Goal: Navigation & Orientation: Find specific page/section

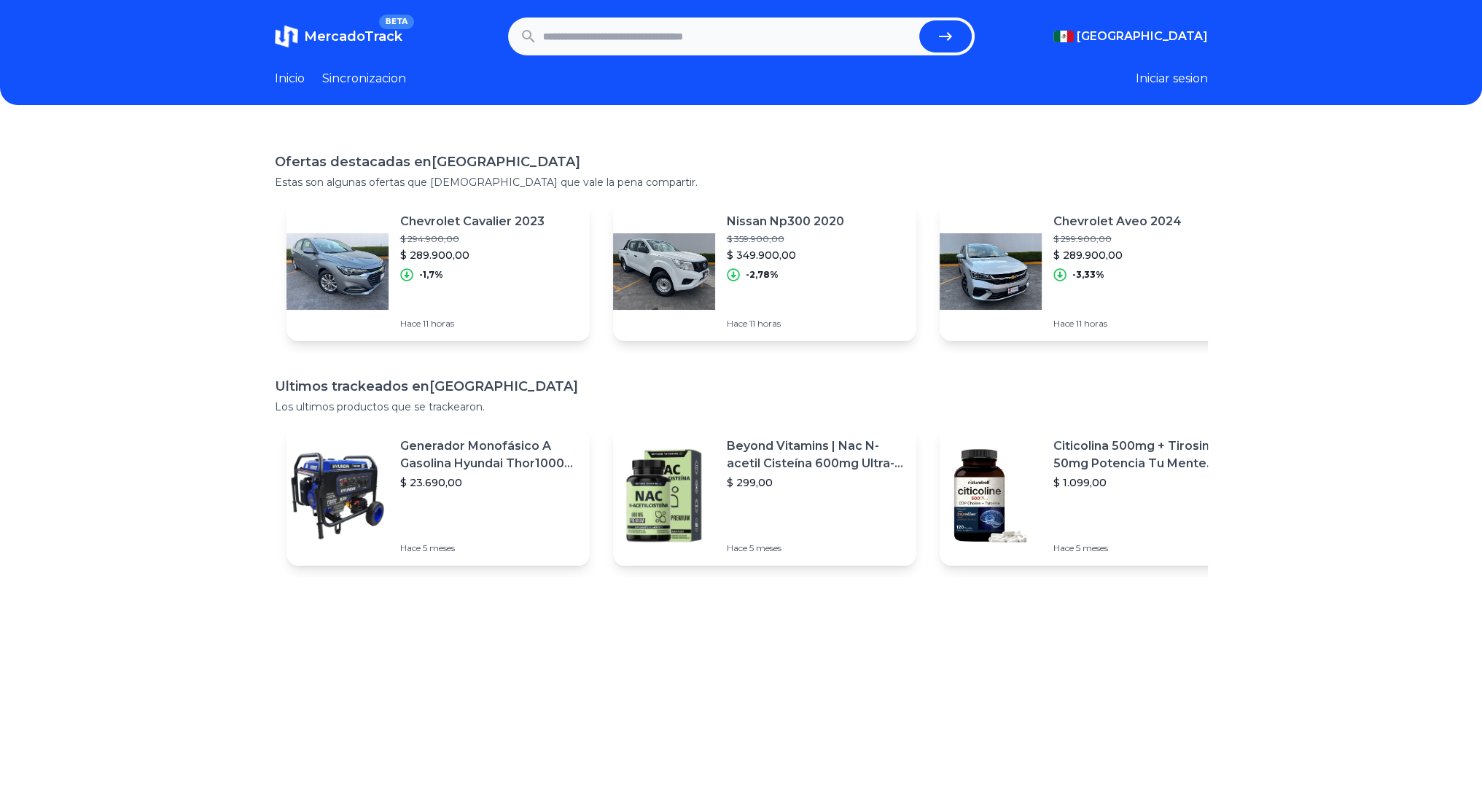
click at [297, 77] on link "Inicio" at bounding box center [290, 78] width 30 height 17
click at [967, 40] on button "submit" at bounding box center [945, 36] width 52 height 32
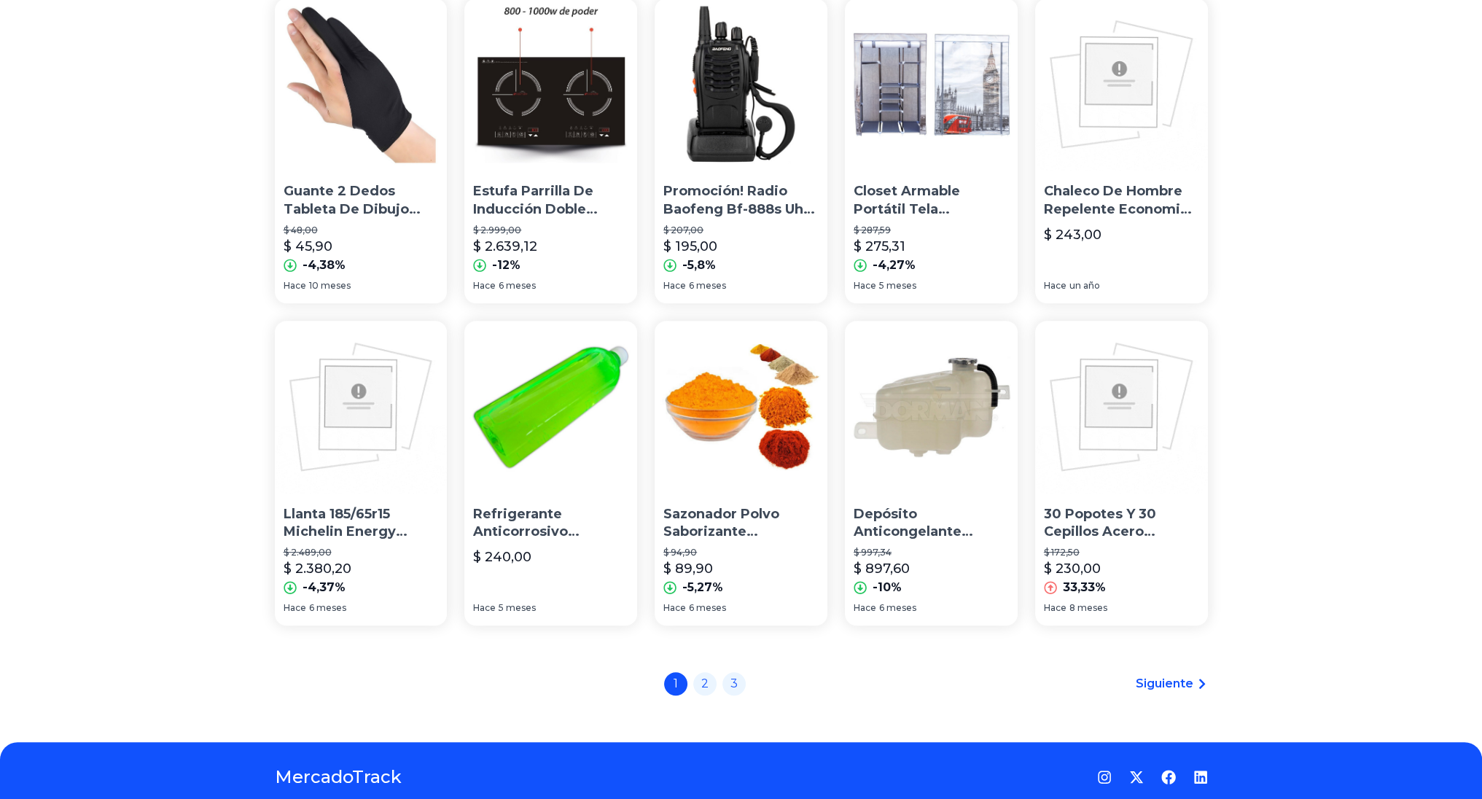
scroll to position [852, 0]
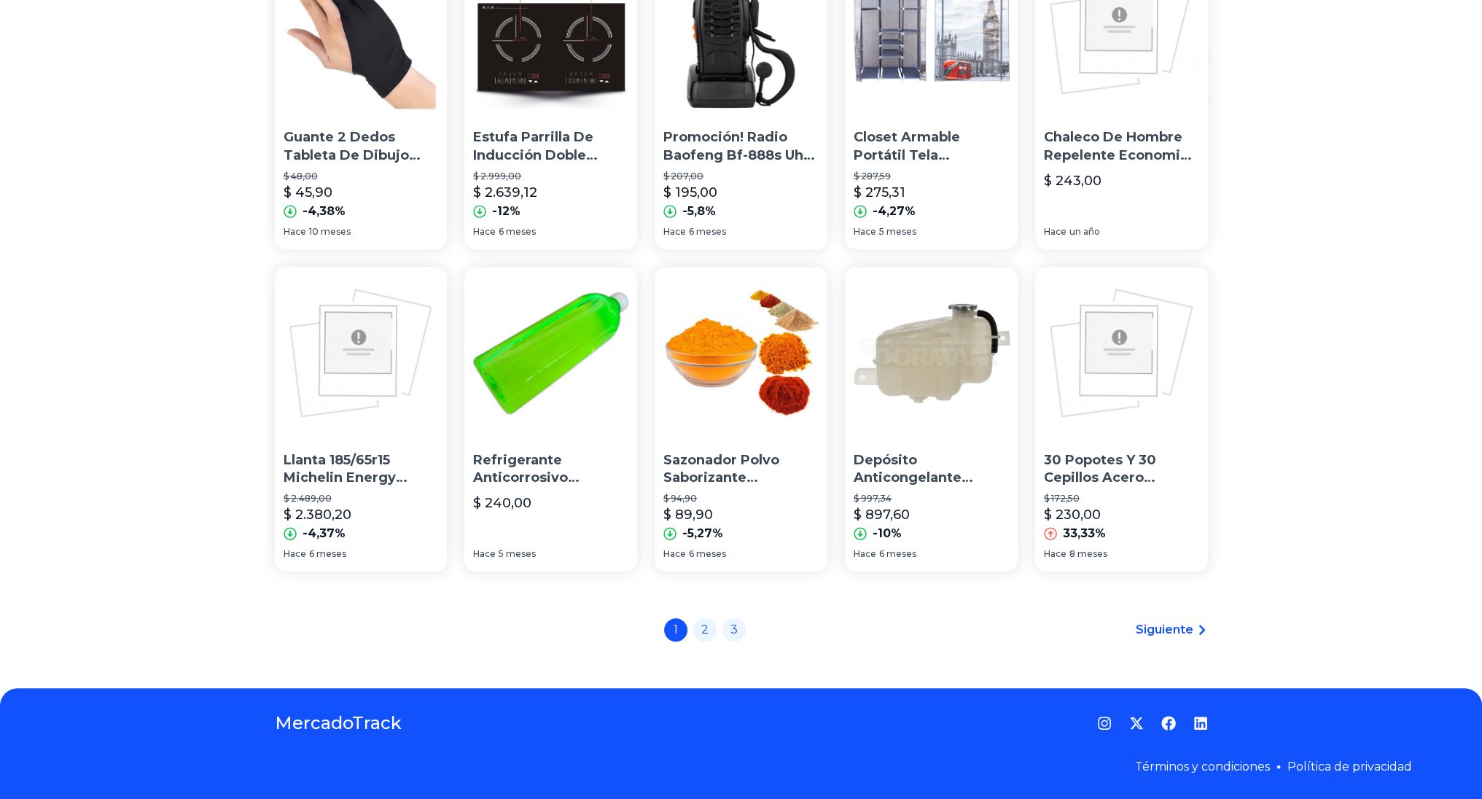
click at [1172, 632] on span "Siguiente" at bounding box center [1165, 629] width 58 height 17
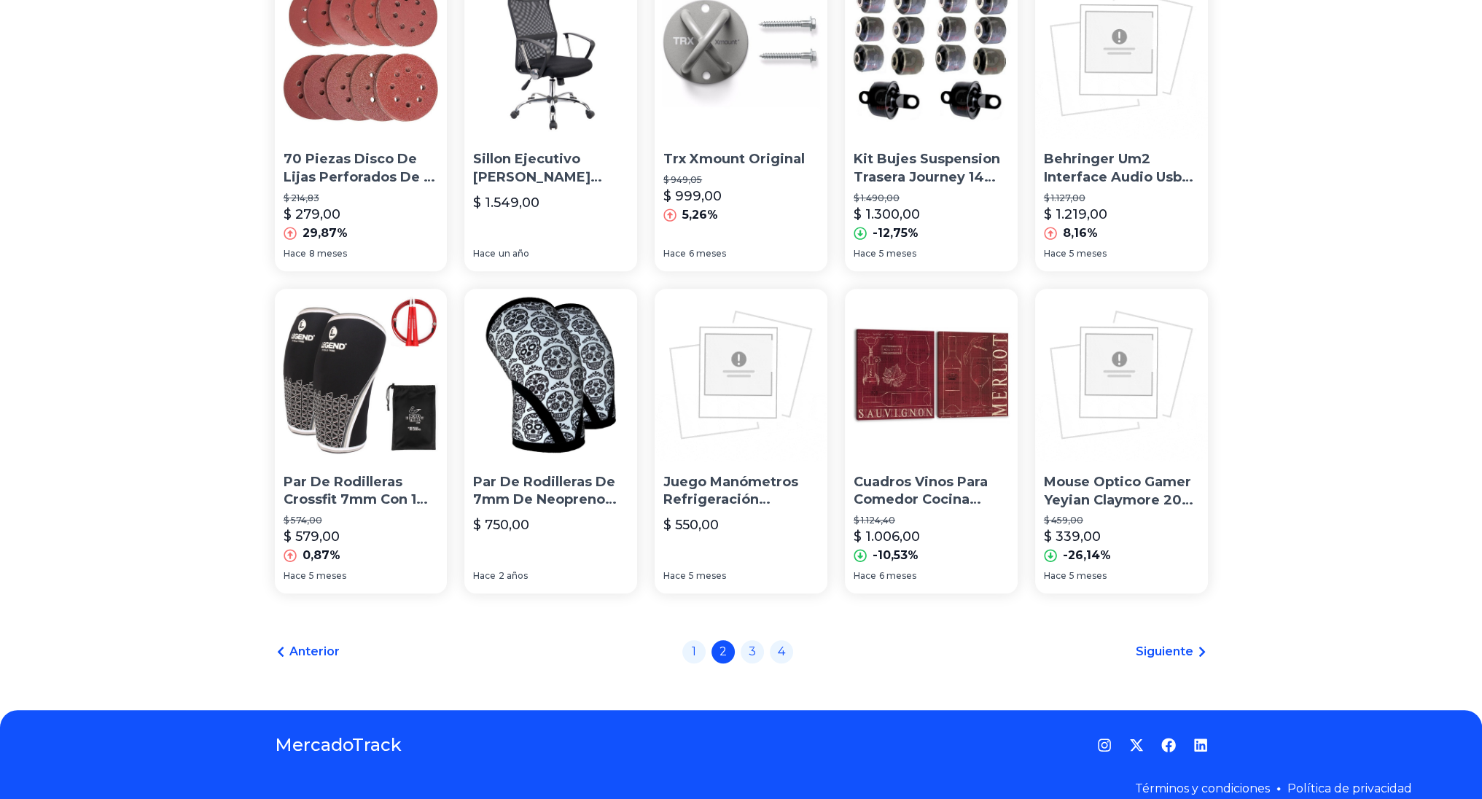
scroll to position [852, 0]
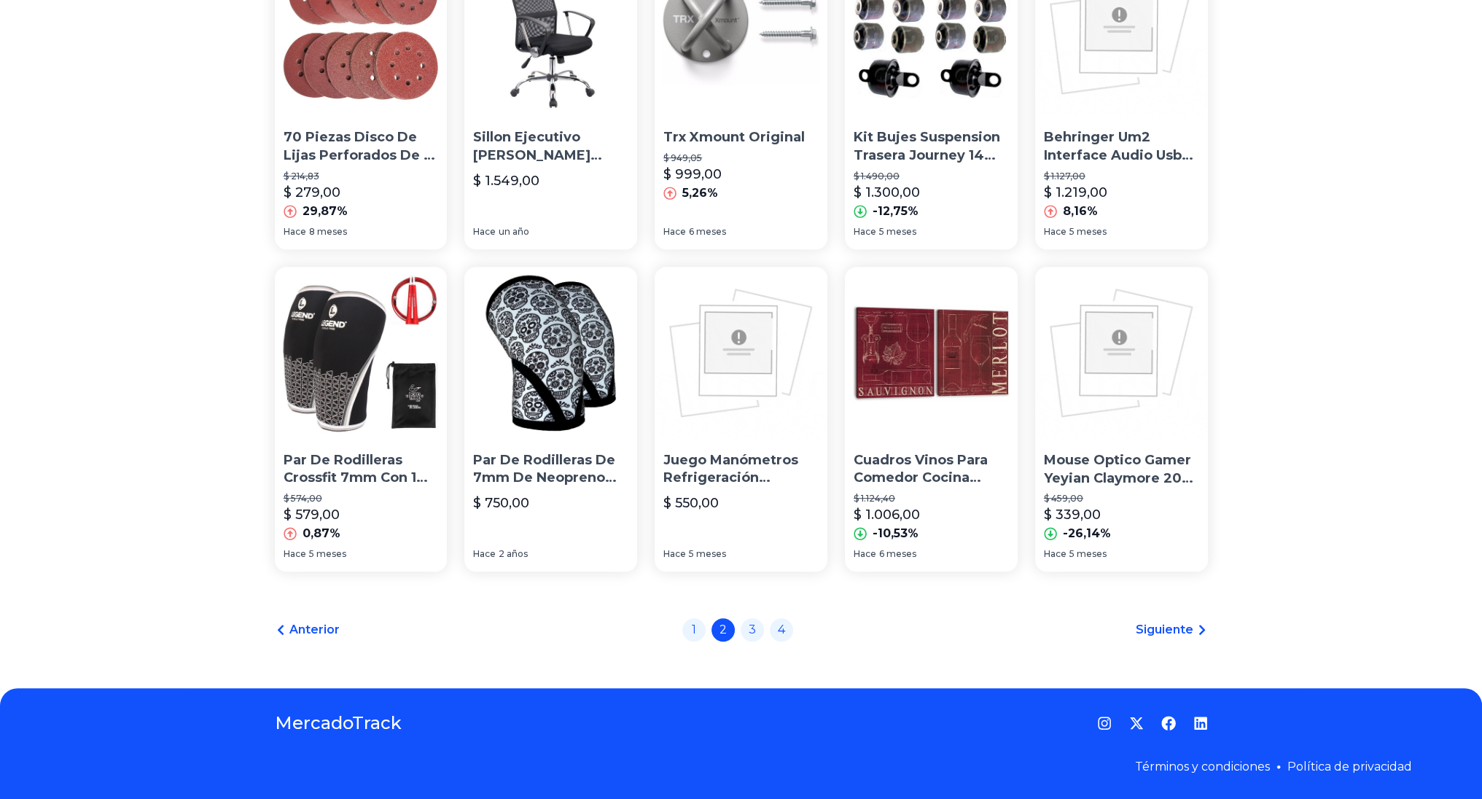
click at [1163, 631] on span "Siguiente" at bounding box center [1165, 629] width 58 height 17
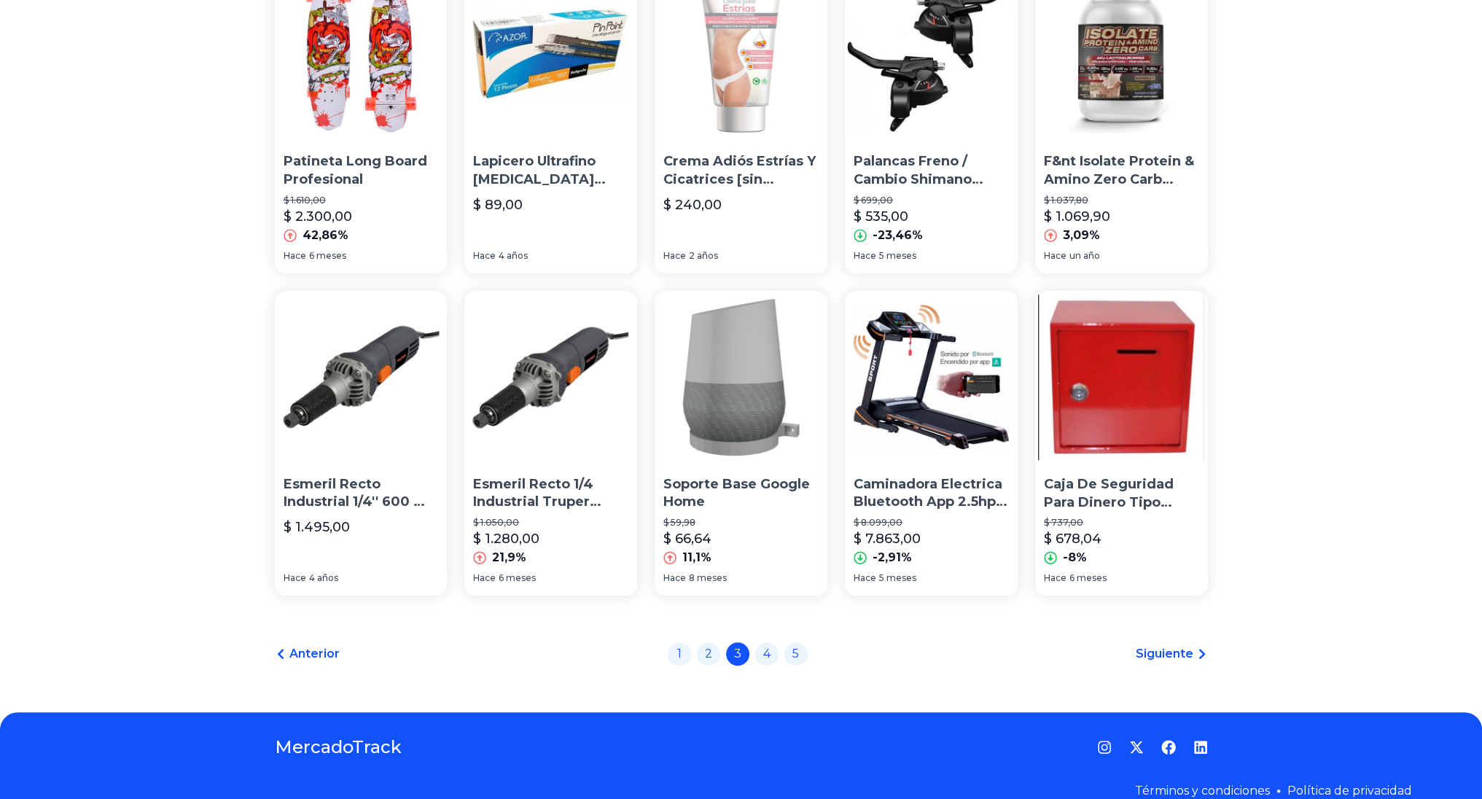
scroll to position [852, 0]
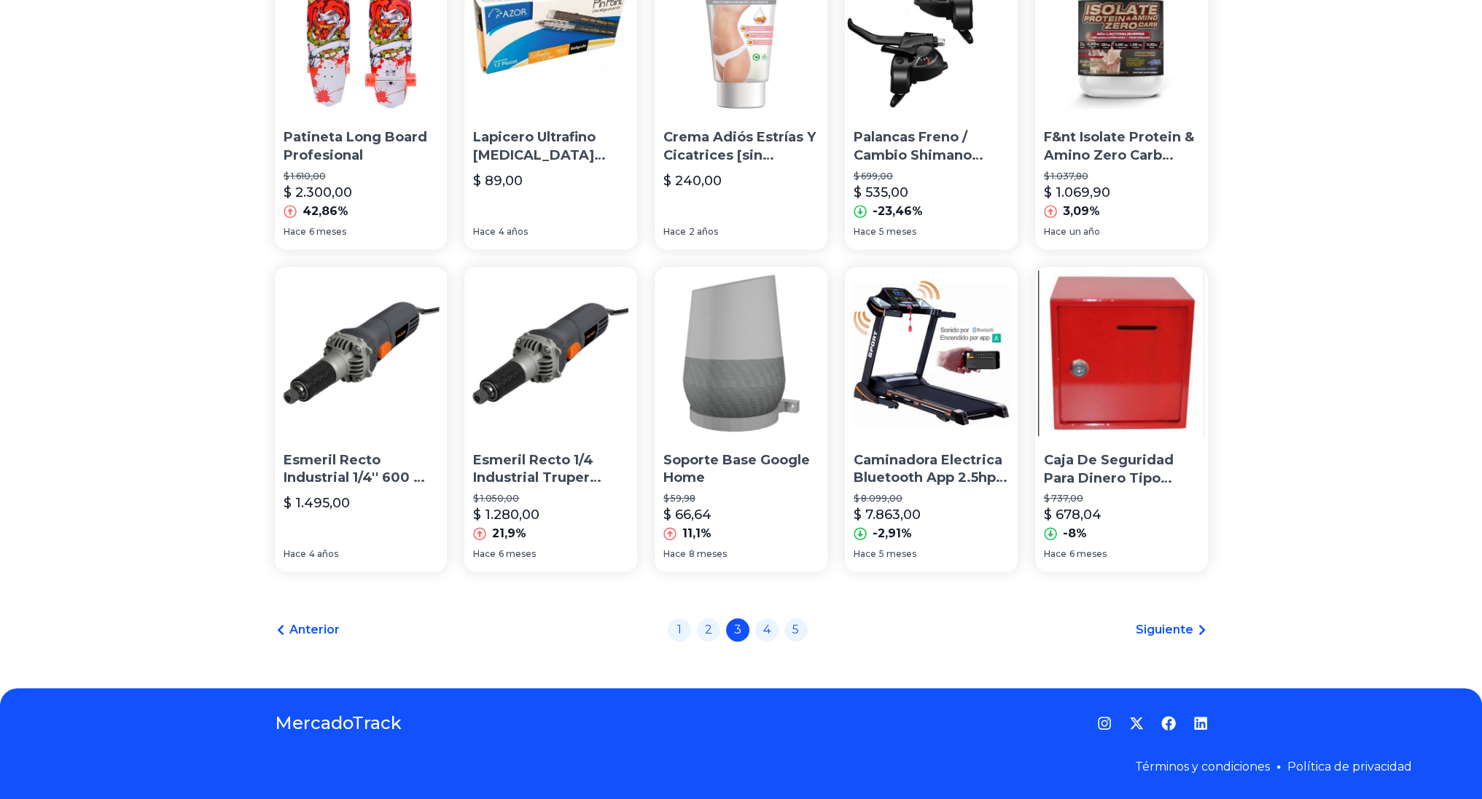
click at [1183, 625] on span "Siguiente" at bounding box center [1165, 629] width 58 height 17
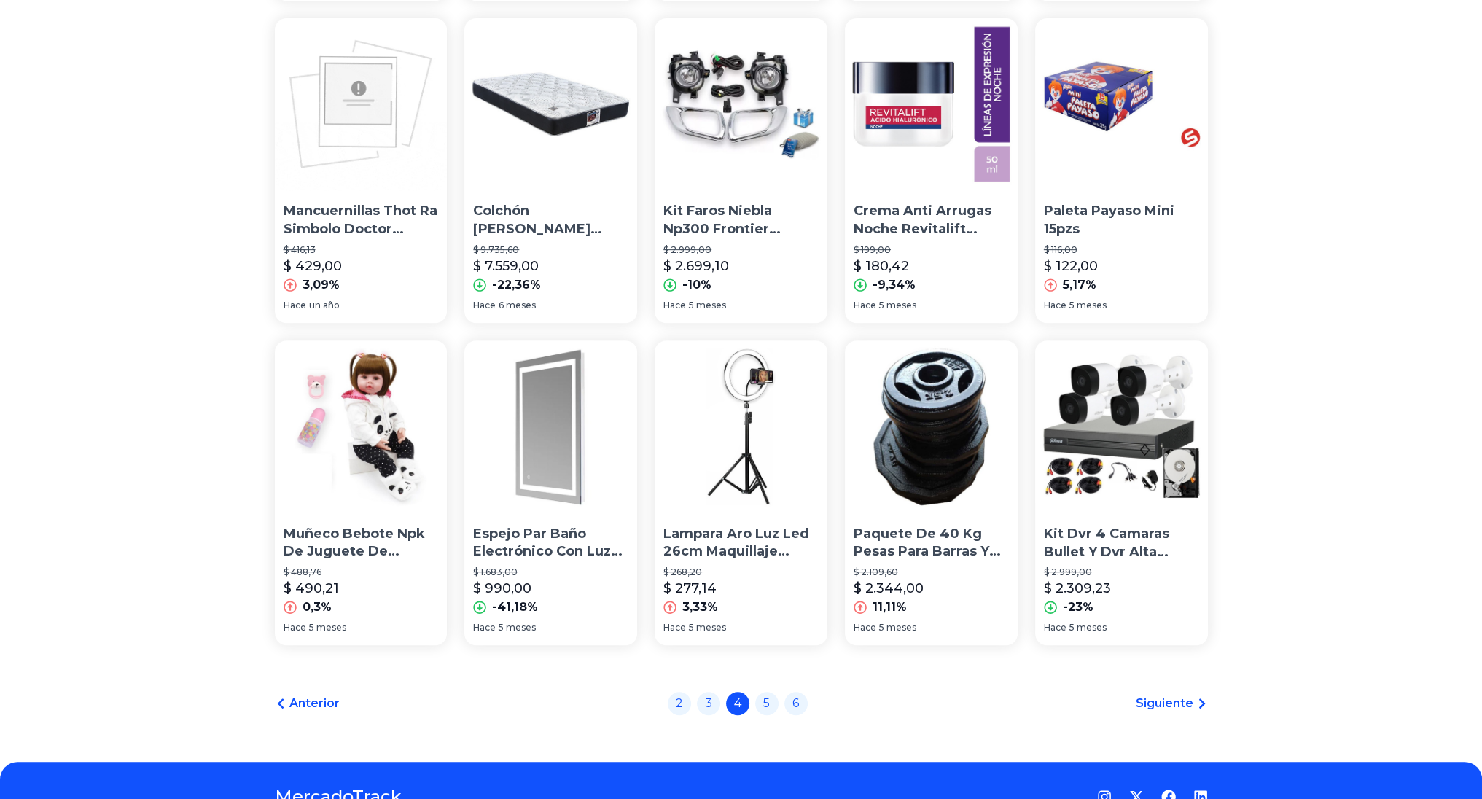
scroll to position [802, 0]
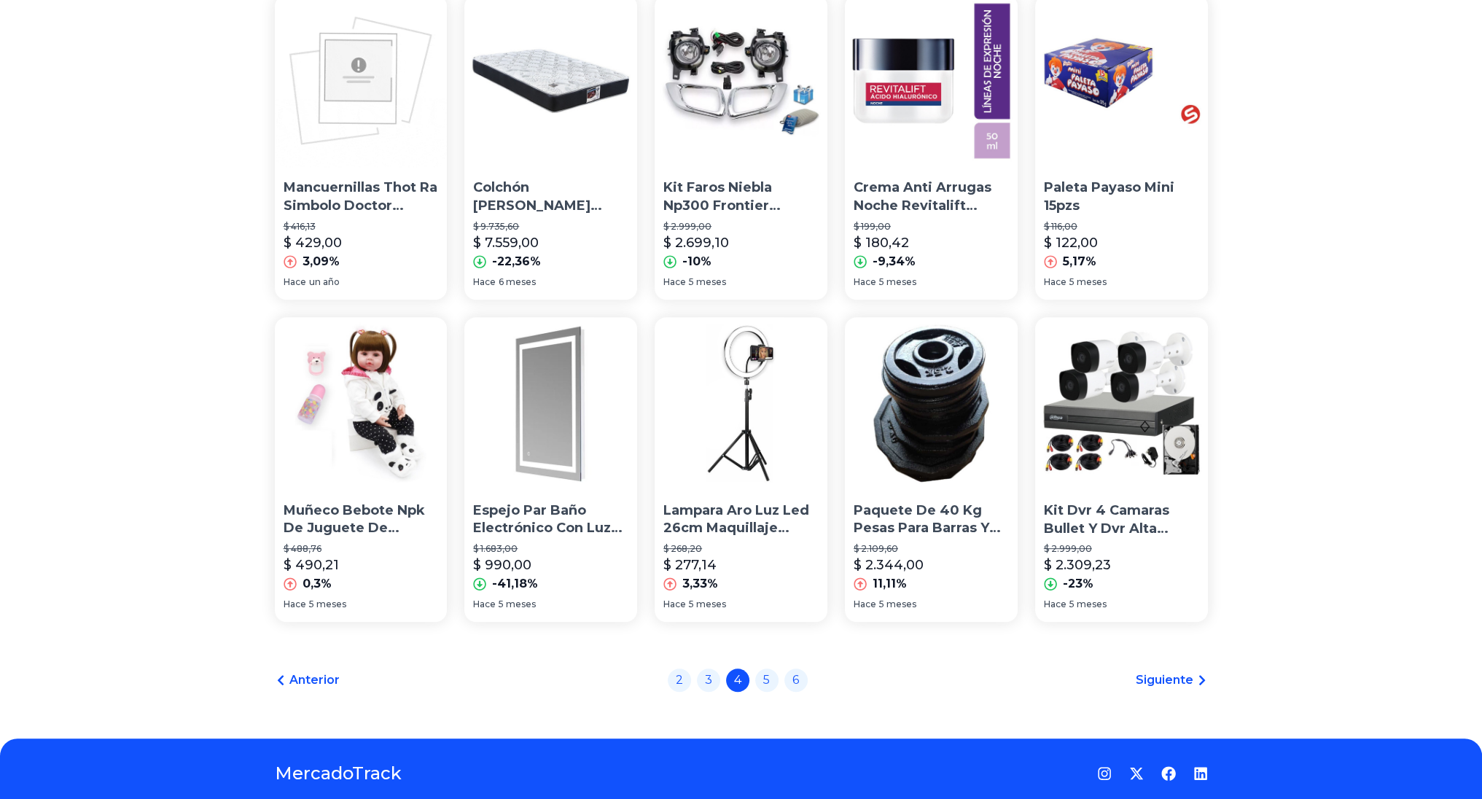
click at [1177, 682] on span "Siguiente" at bounding box center [1165, 679] width 58 height 17
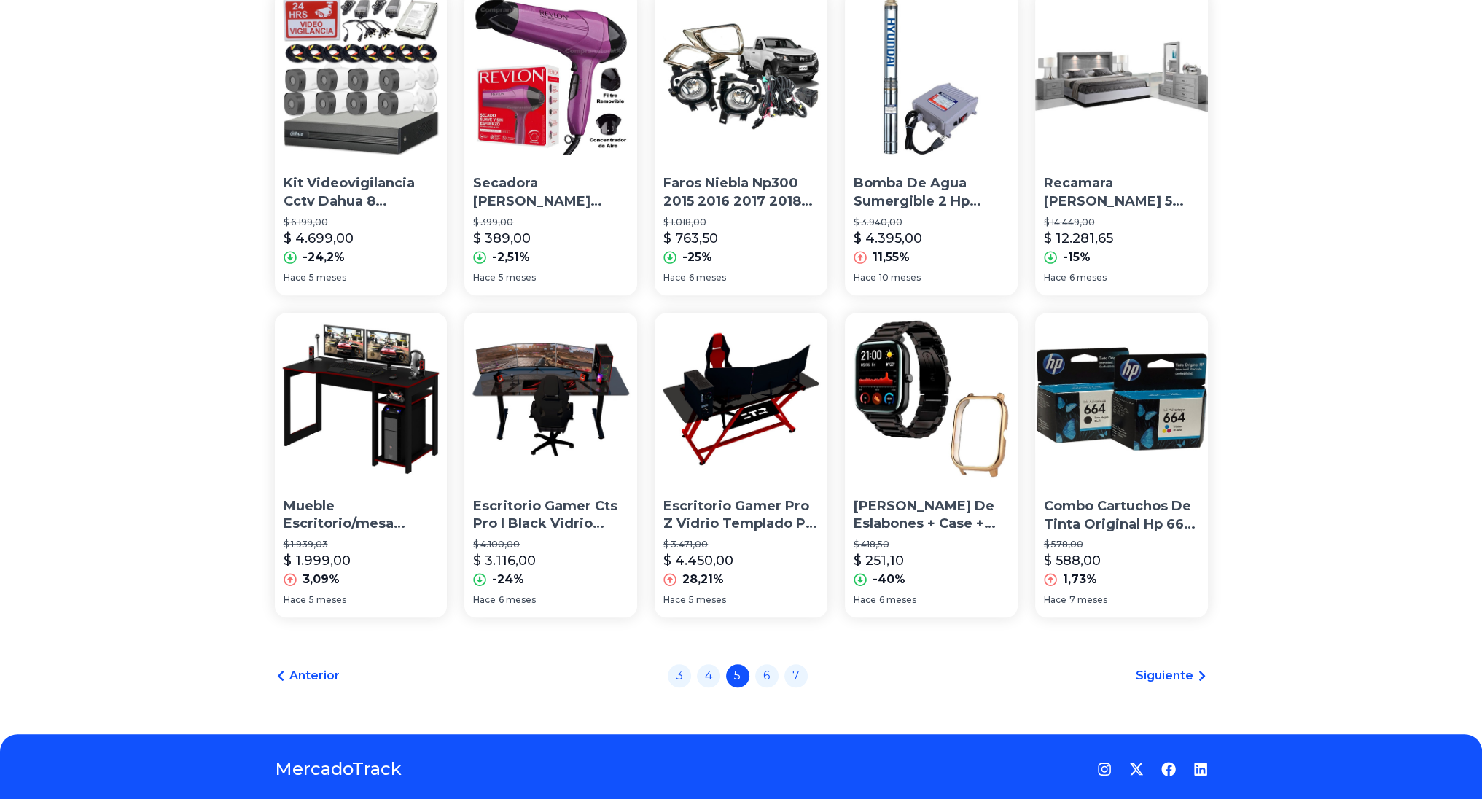
scroll to position [852, 0]
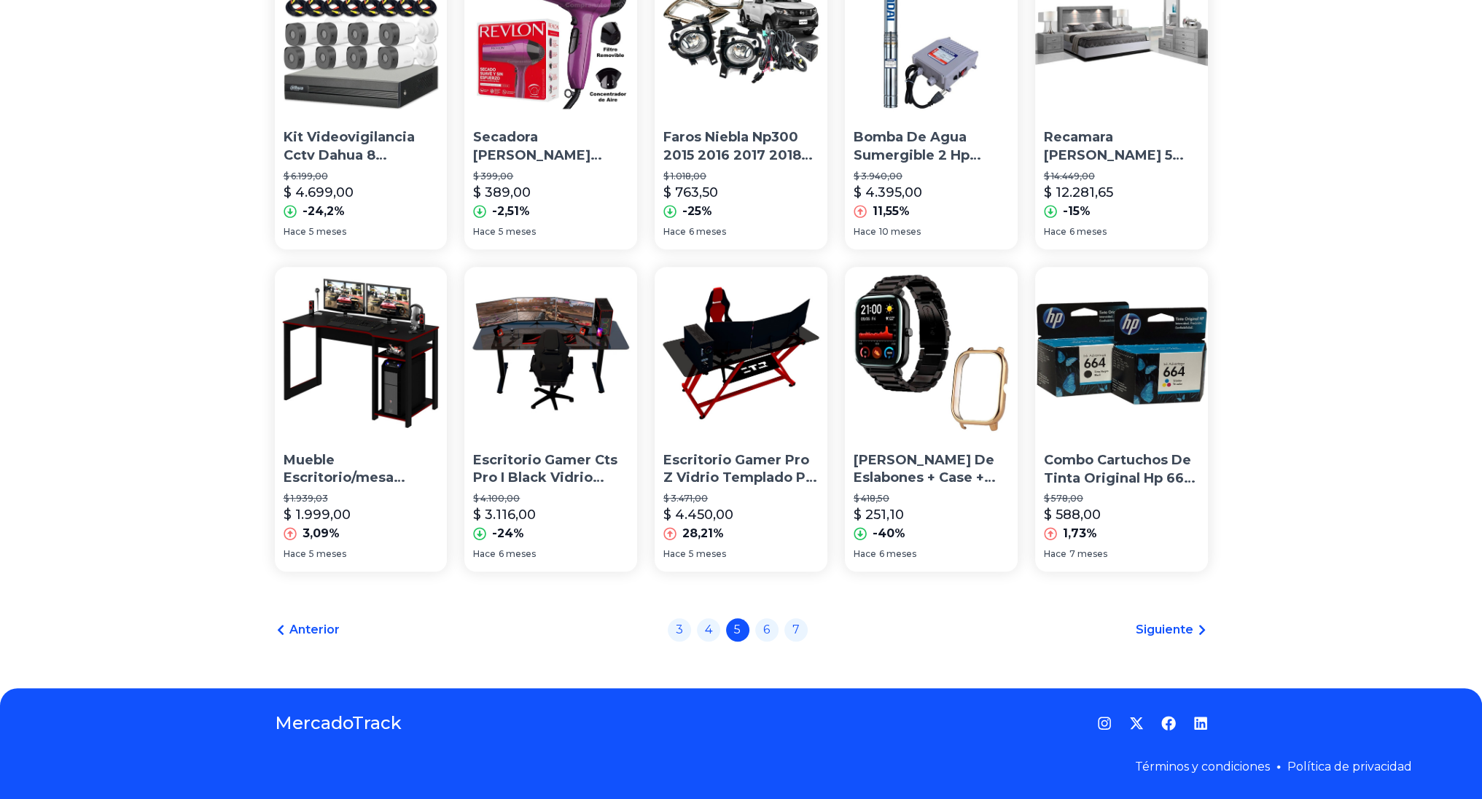
click at [1193, 627] on span "Siguiente" at bounding box center [1165, 629] width 58 height 17
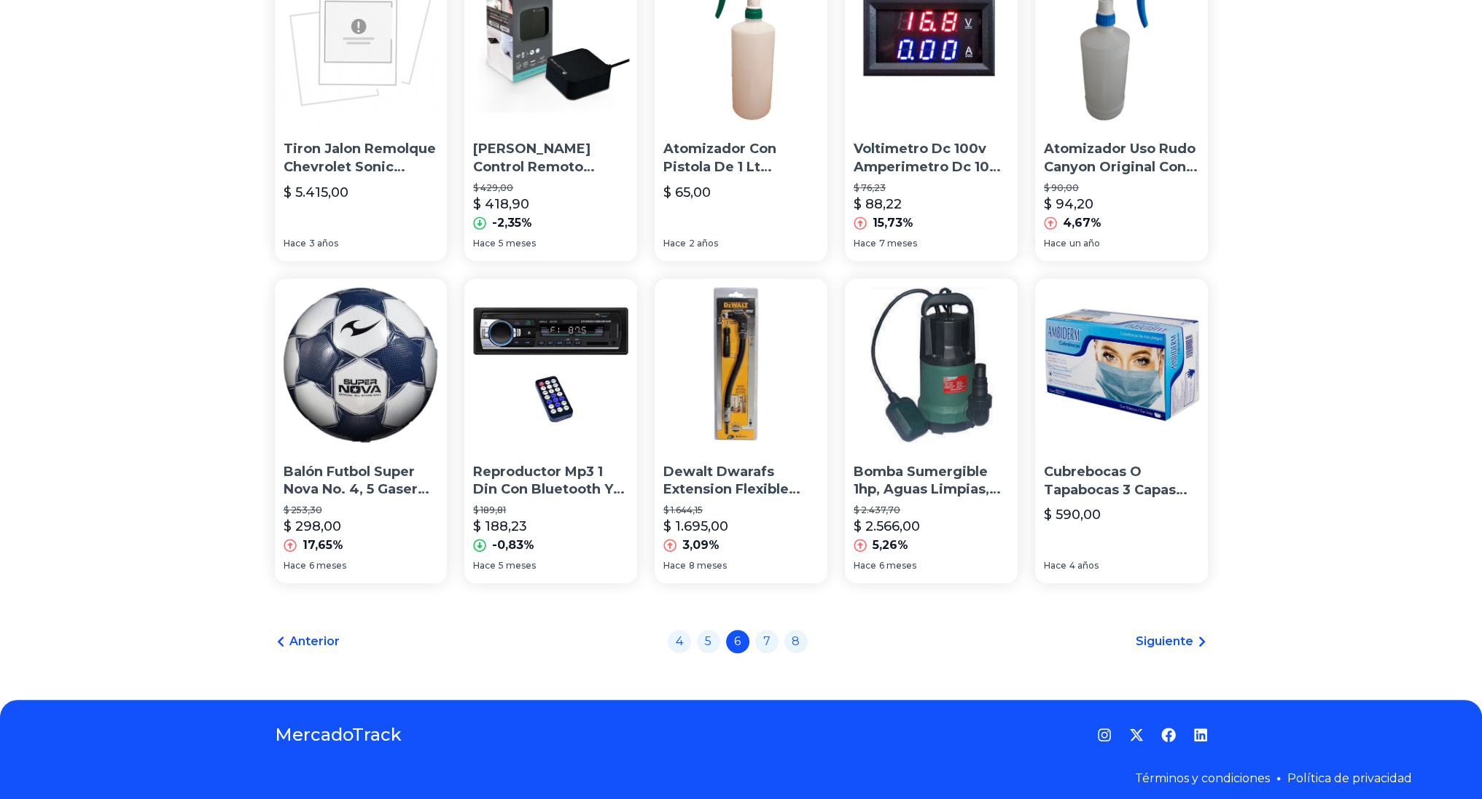
scroll to position [852, 0]
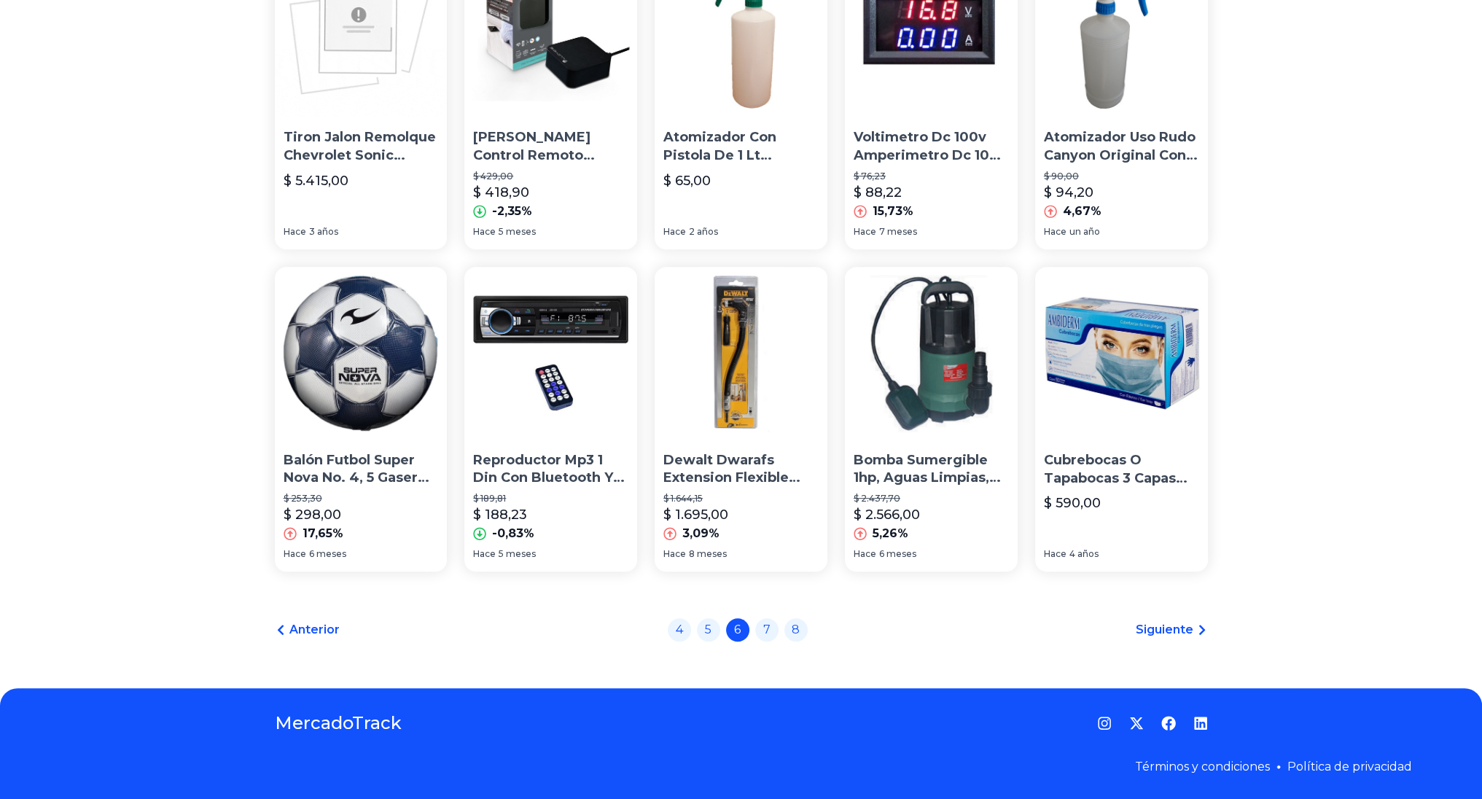
click at [1192, 628] on span "Siguiente" at bounding box center [1165, 629] width 58 height 17
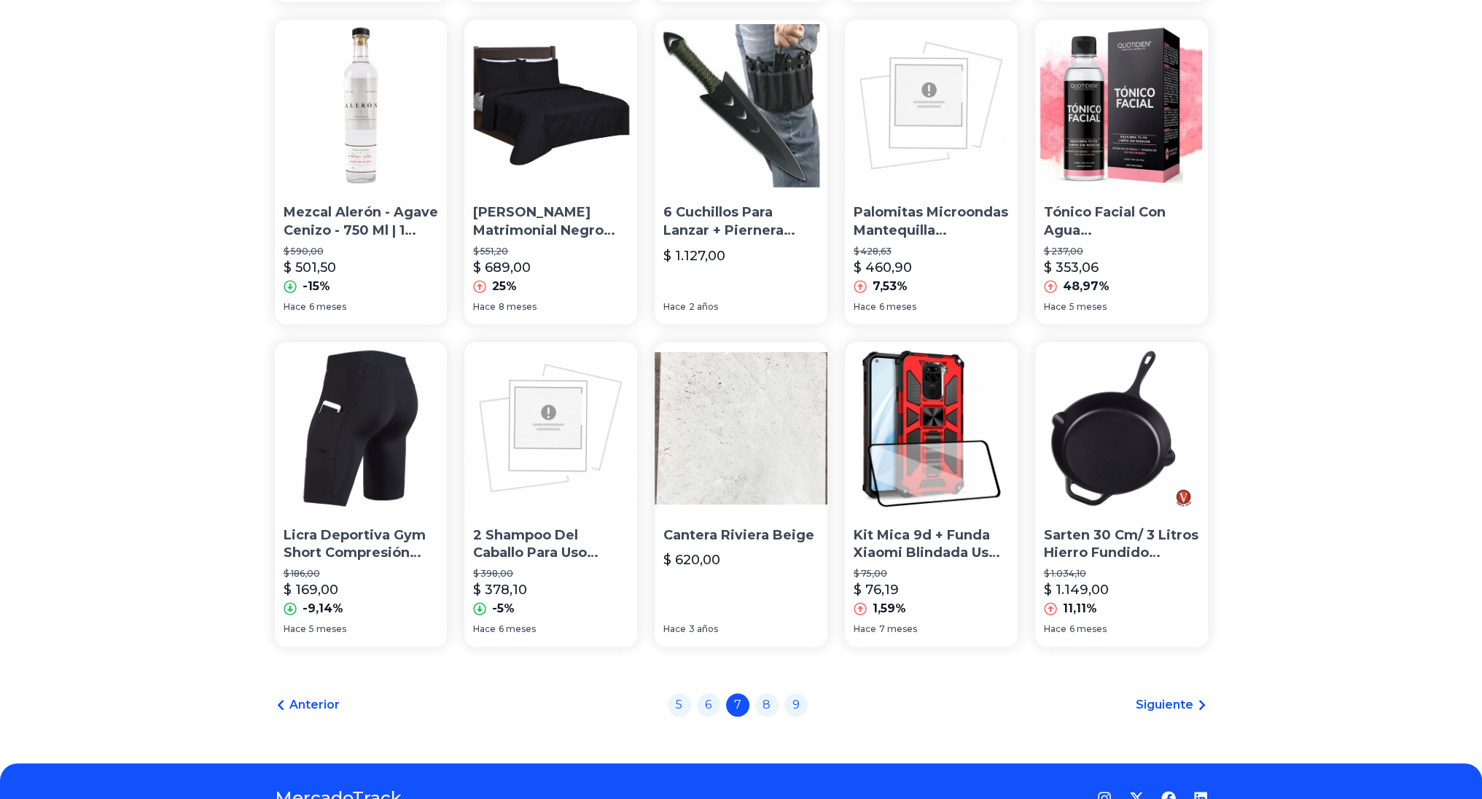
scroll to position [802, 0]
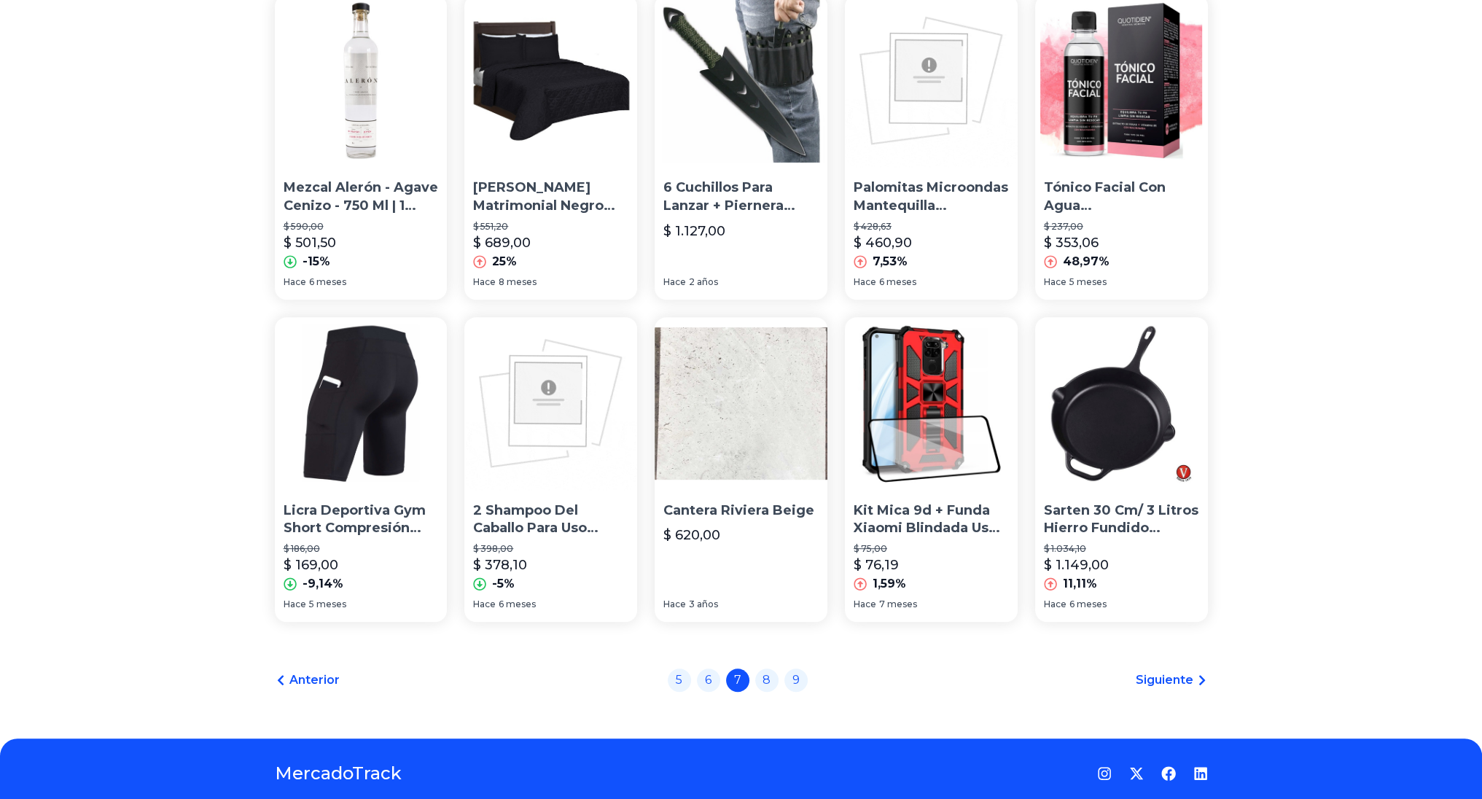
click at [1173, 681] on span "Siguiente" at bounding box center [1165, 679] width 58 height 17
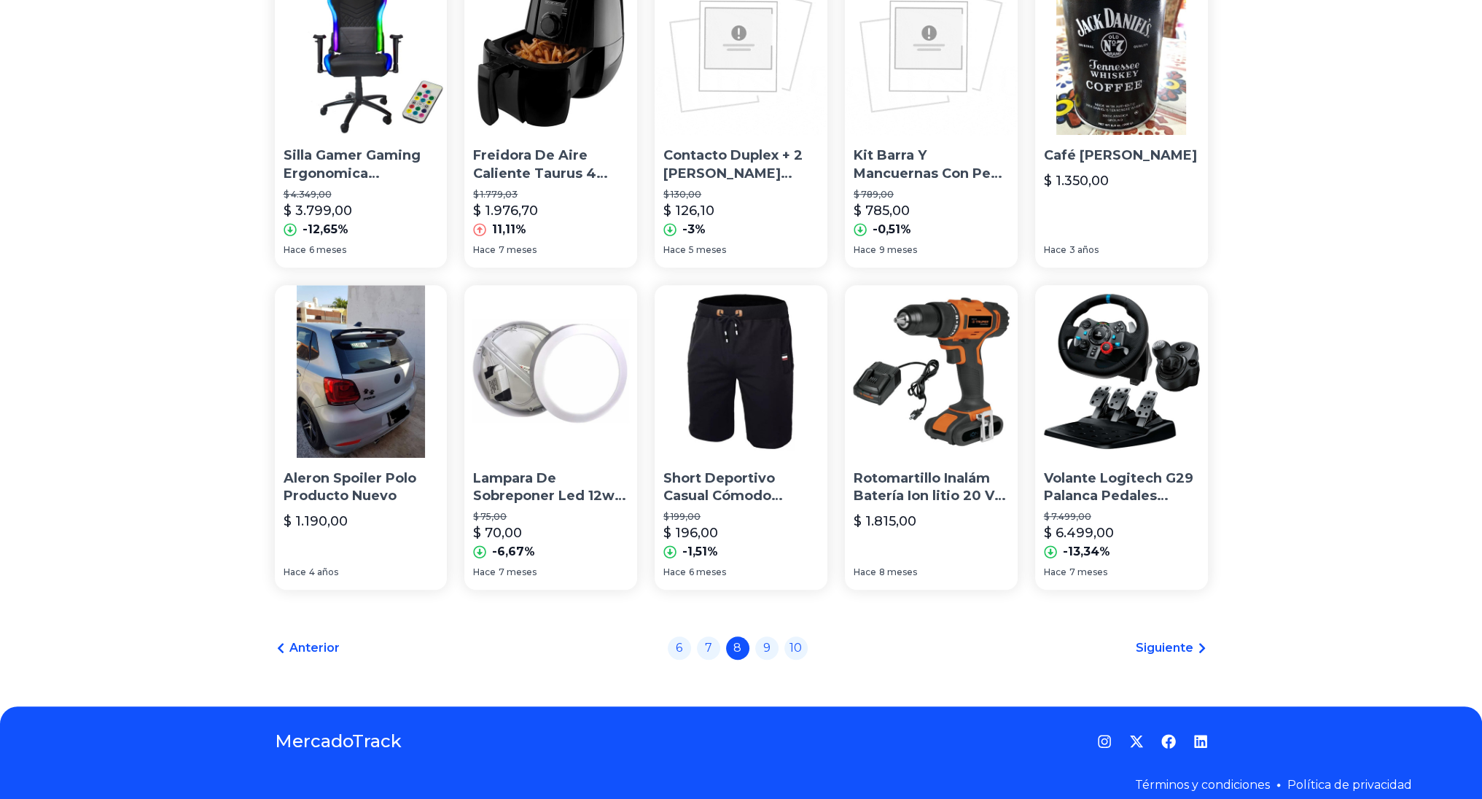
scroll to position [852, 0]
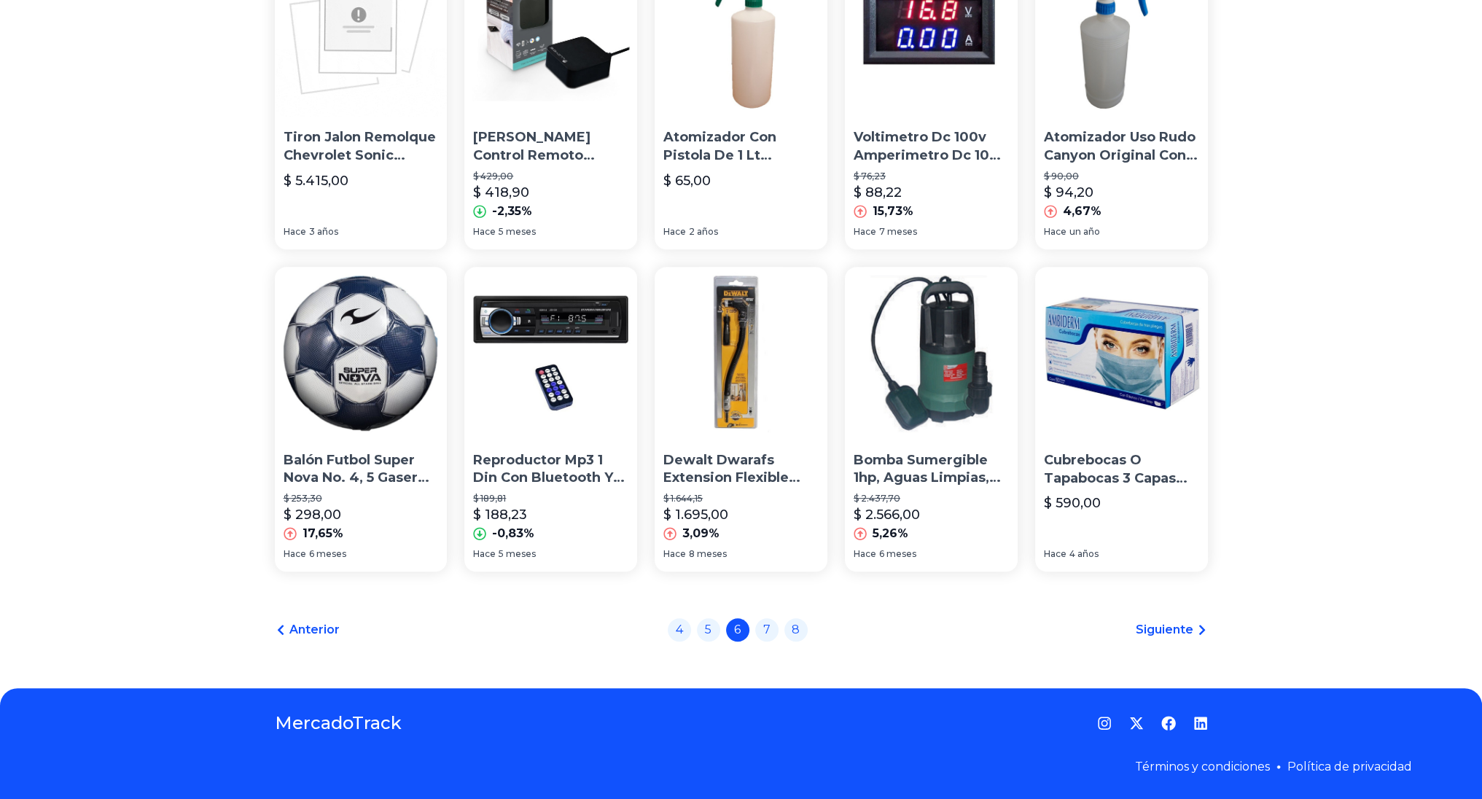
drag, startPoint x: 1290, startPoint y: 518, endPoint x: 1298, endPoint y: 515, distance: 7.9
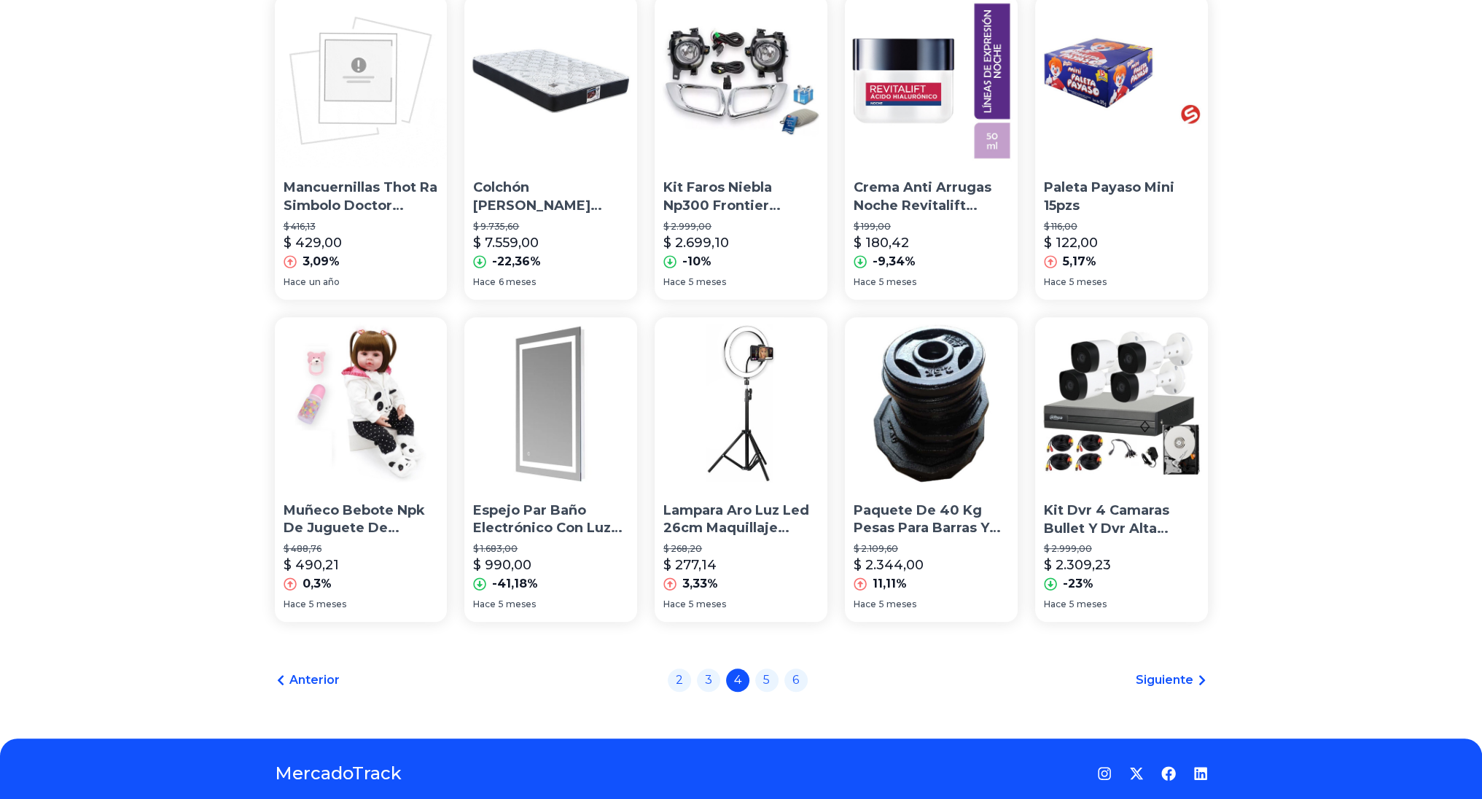
scroll to position [852, 0]
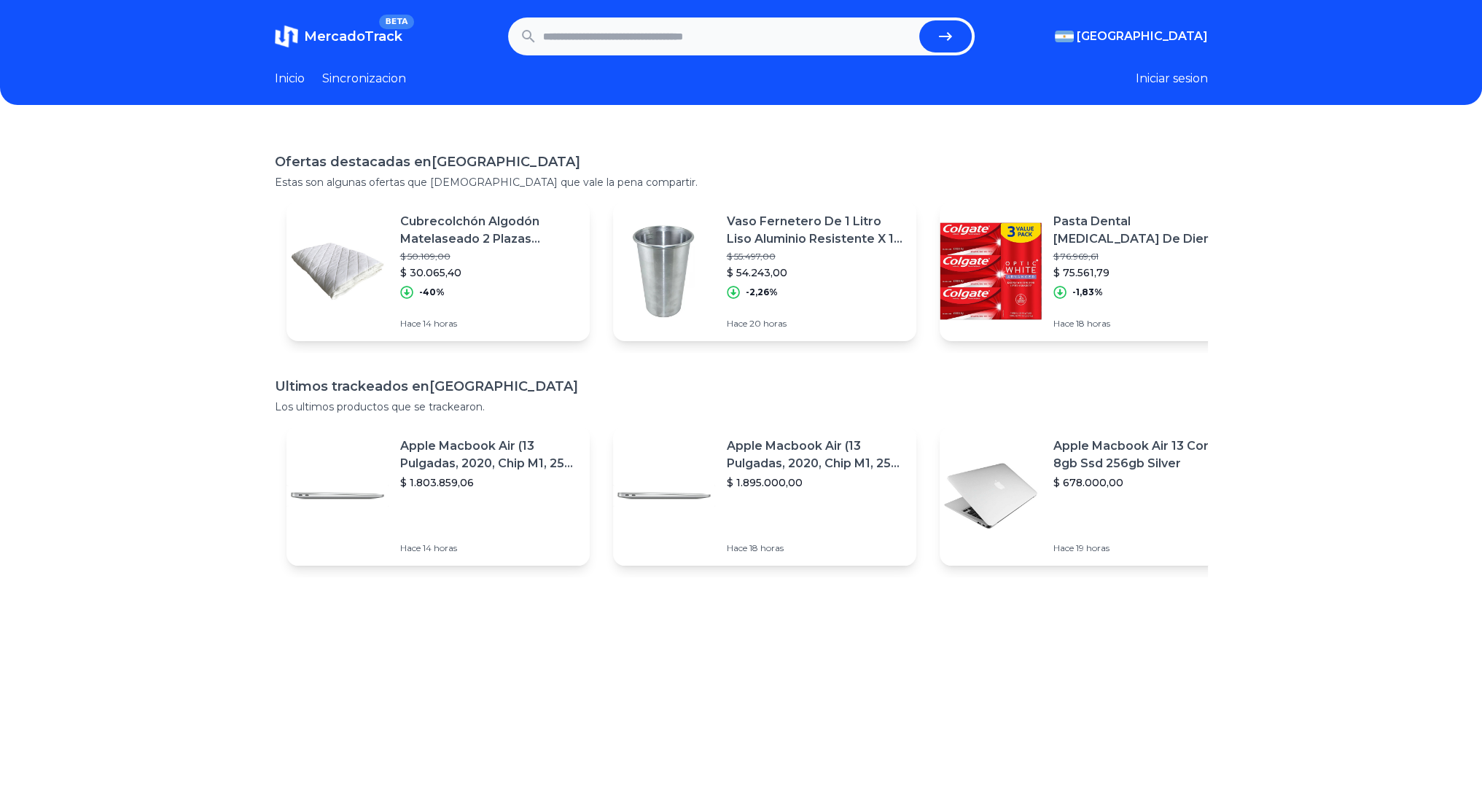
click at [304, 74] on link "Inicio" at bounding box center [290, 78] width 30 height 17
